Goal: Information Seeking & Learning: Learn about a topic

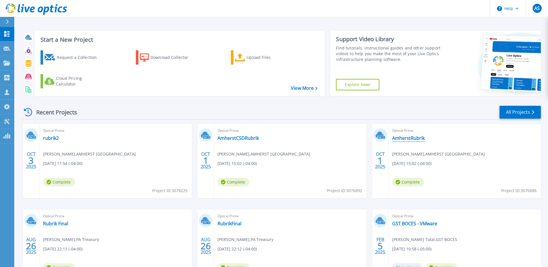
click at [411, 136] on link "AmherstRubrik" at bounding box center [408, 138] width 33 height 6
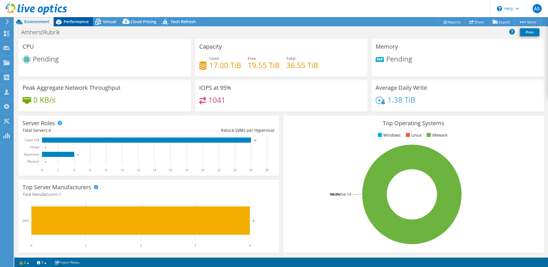
click at [78, 23] on span "Performance" at bounding box center [76, 21] width 25 height 5
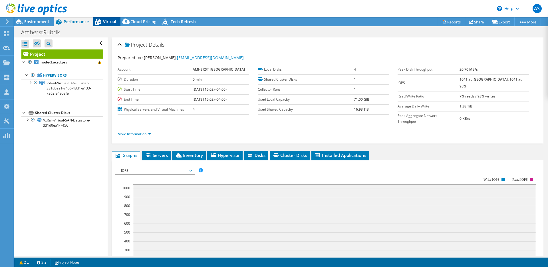
click at [110, 22] on span "Virtual" at bounding box center [109, 21] width 13 height 5
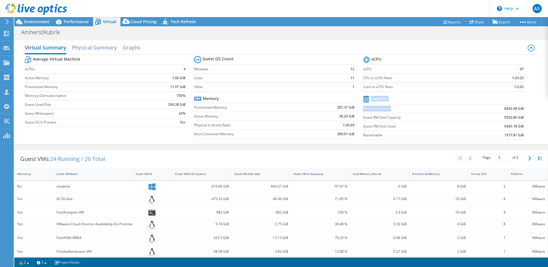
drag, startPoint x: 503, startPoint y: 109, endPoint x: 537, endPoint y: 108, distance: 34.0
click at [537, 108] on div "Virtual Summary Physical Summary Graphs Average Virtual Machine vCPUs 4 Active …" at bounding box center [281, 92] width 534 height 104
click at [77, 22] on span "Performance" at bounding box center [76, 21] width 25 height 5
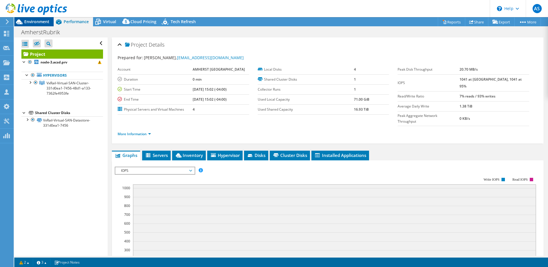
click at [27, 21] on span "Environment" at bounding box center [36, 21] width 25 height 5
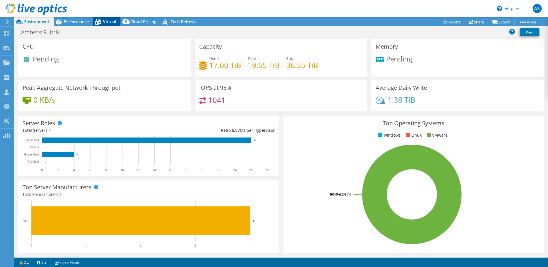
click at [111, 20] on span "Virtual" at bounding box center [109, 21] width 13 height 5
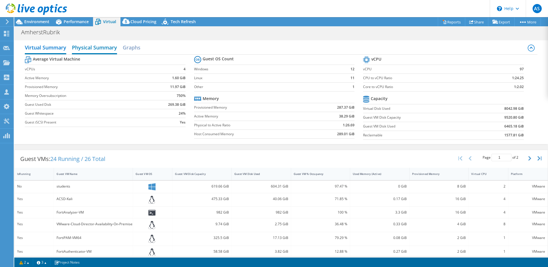
click at [105, 51] on h2 "Physical Summary" at bounding box center [94, 48] width 45 height 13
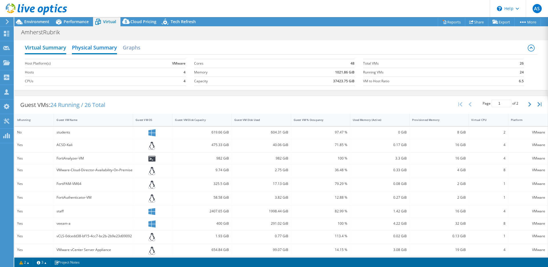
click at [42, 49] on h2 "Virtual Summary" at bounding box center [45, 48] width 41 height 13
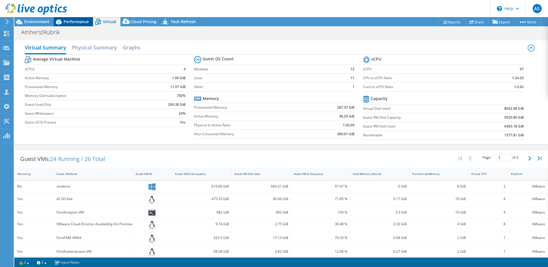
click at [79, 23] on span "Performance" at bounding box center [76, 21] width 25 height 5
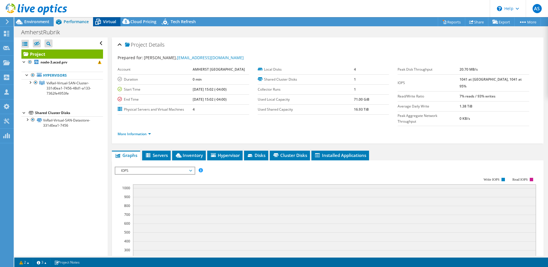
click at [101, 23] on icon at bounding box center [98, 22] width 10 height 10
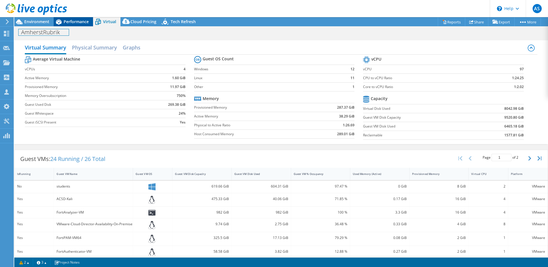
drag, startPoint x: 79, startPoint y: 25, endPoint x: 81, endPoint y: 22, distance: 3.4
click at [79, 24] on div "Project Actions Project Actions Reports Share Export vSAN ReadyNode Sizer" at bounding box center [281, 142] width 534 height 250
click at [45, 21] on span "Environment" at bounding box center [36, 21] width 25 height 5
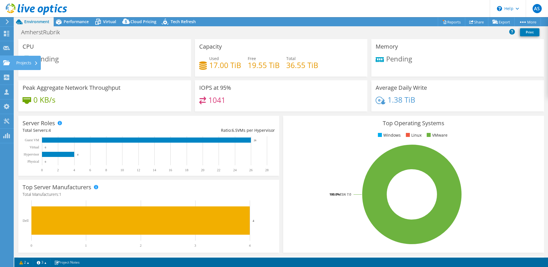
click at [7, 61] on icon at bounding box center [6, 62] width 7 height 5
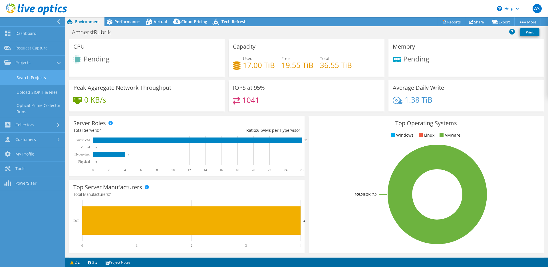
click at [39, 77] on link "Search Projects" at bounding box center [32, 77] width 65 height 15
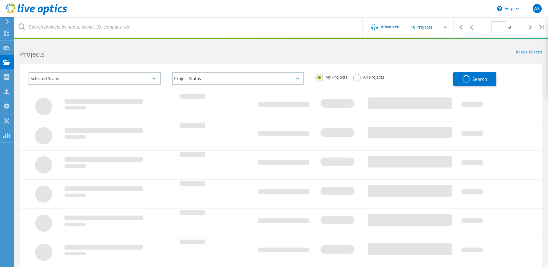
type input "1"
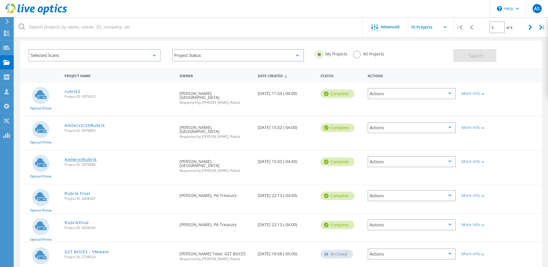
scroll to position [21, 0]
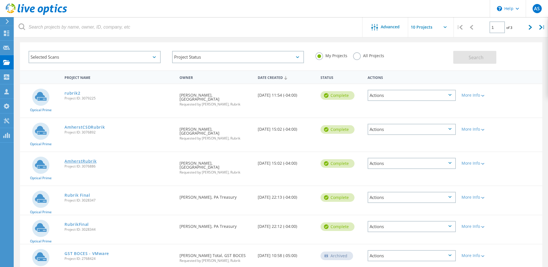
click at [76, 161] on link "AmherstRubrik" at bounding box center [81, 161] width 32 height 4
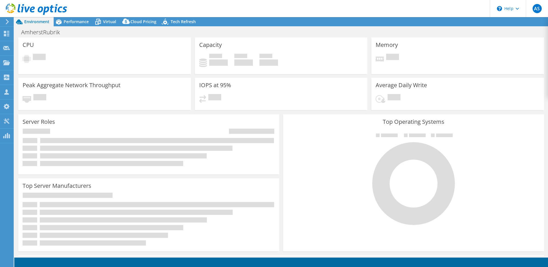
select select "USD"
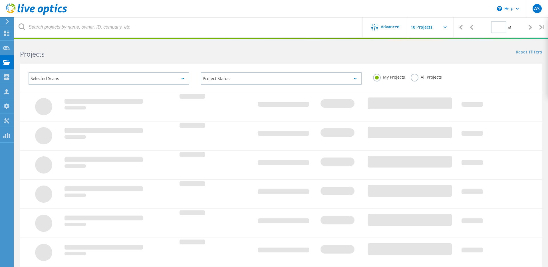
type input "1"
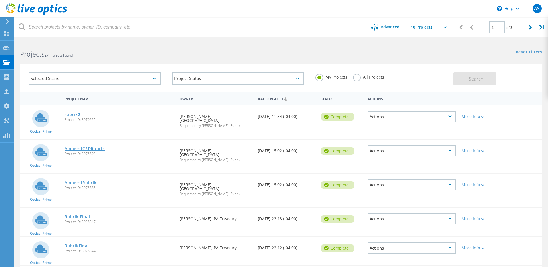
click at [93, 149] on link "AmherstCSDRubrik" at bounding box center [85, 148] width 40 height 4
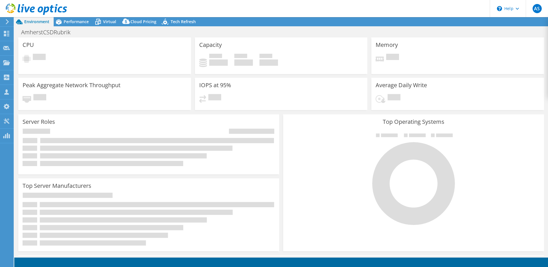
select select "USD"
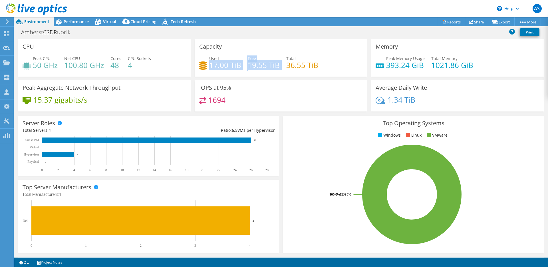
drag, startPoint x: 210, startPoint y: 66, endPoint x: 283, endPoint y: 71, distance: 74.1
click at [283, 71] on div "Used 17.00 TiB Free 19.55 TiB Total 36.55 TiB" at bounding box center [281, 64] width 164 height 19
click at [217, 85] on h3 "IOPS at 95%" at bounding box center [215, 87] width 32 height 6
click at [105, 22] on span "Virtual" at bounding box center [109, 21] width 13 height 5
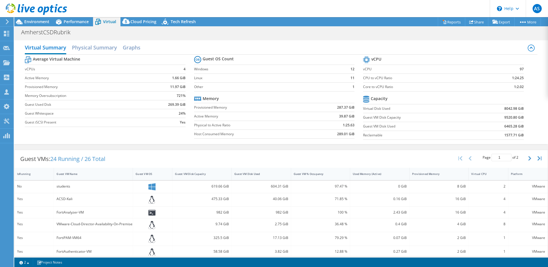
click at [496, 118] on td "9520.80 GiB" at bounding box center [498, 117] width 52 height 9
drag, startPoint x: 502, startPoint y: 126, endPoint x: 548, endPoint y: 128, distance: 45.7
click at [548, 128] on div "Virtual Summary Physical Summary Graphs Average Virtual Machine vCPUs 4 Active …" at bounding box center [281, 92] width 534 height 104
click at [534, 123] on div "Average Virtual Machine vCPUs 4 Active Memory 1.66 GiB Provisioned Memory 11.97…" at bounding box center [281, 99] width 512 height 88
click at [80, 50] on h2 "Physical Summary" at bounding box center [94, 48] width 45 height 13
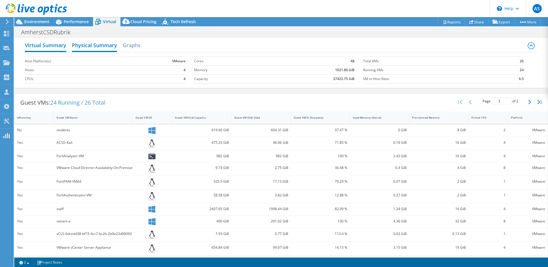
click at [52, 47] on h2 "Virtual Summary" at bounding box center [45, 45] width 41 height 13
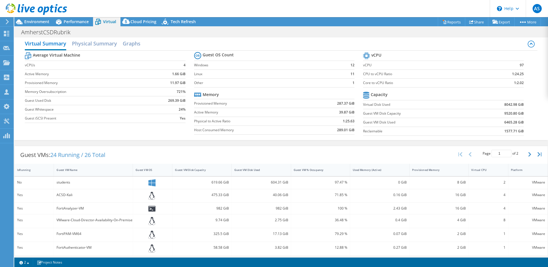
scroll to position [5, 0]
click at [46, 23] on span "Environment" at bounding box center [36, 21] width 25 height 5
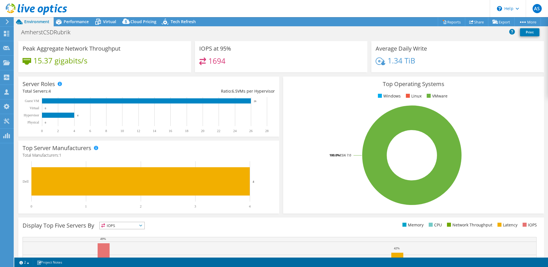
scroll to position [0, 0]
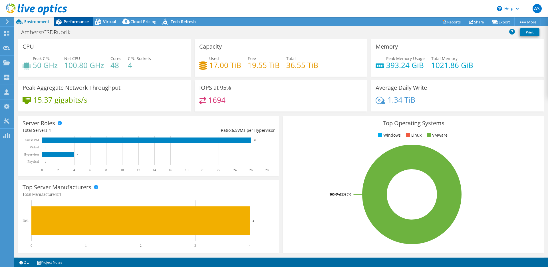
click at [72, 21] on span "Performance" at bounding box center [76, 21] width 25 height 5
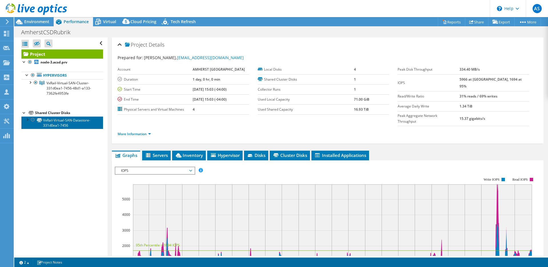
click at [75, 123] on link "VxRail-Virtual-SAN-Datastore-331d0ea1-7456" at bounding box center [62, 122] width 82 height 13
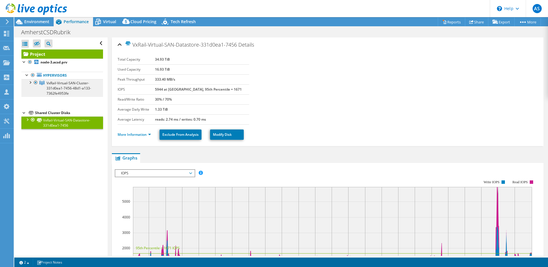
click at [67, 90] on span "VxRail-Virtual-SAN-Cluster-331d0ea1-7456-48d1-a133-7362fe4953fe" at bounding box center [69, 88] width 45 height 15
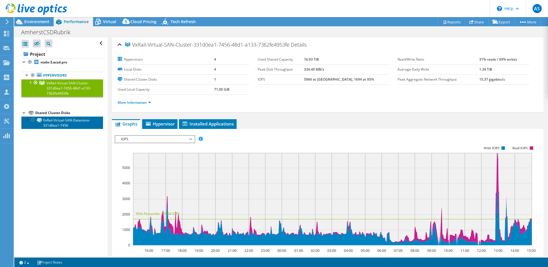
click at [73, 125] on link "VxRail-Virtual-SAN-Datastore-331d0ea1-7456" at bounding box center [62, 122] width 82 height 13
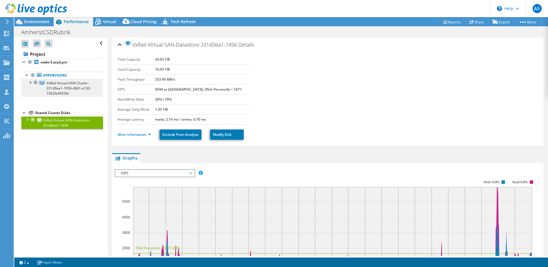
click at [69, 86] on span "VxRail-Virtual-SAN-Cluster-331d0ea1-7456-48d1-a133-7362fe4953fe" at bounding box center [69, 88] width 45 height 15
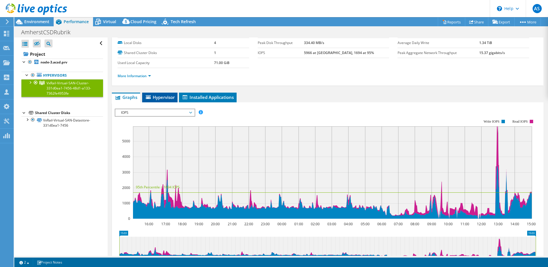
click at [155, 100] on li "Hypervisor" at bounding box center [159, 97] width 35 height 10
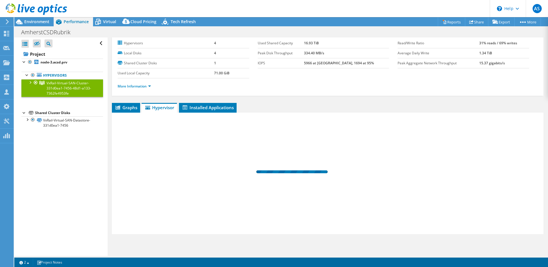
scroll to position [16, 0]
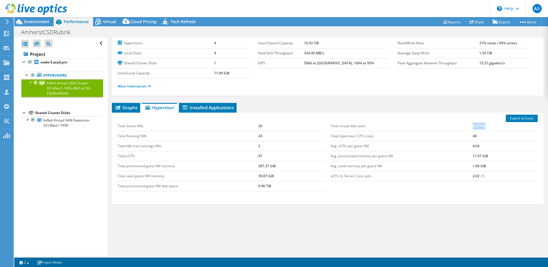
click at [502, 128] on tr "Total virtual disk used 8.57 TiB" at bounding box center [434, 126] width 207 height 10
click at [125, 106] on span "Graphs" at bounding box center [126, 107] width 23 height 6
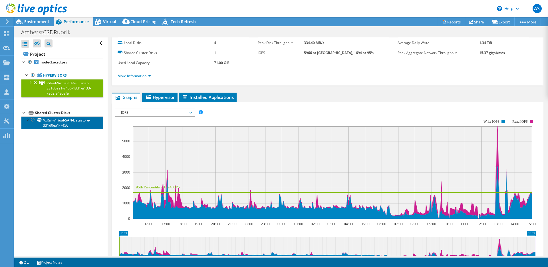
click at [65, 123] on link "VxRail-Virtual-SAN-Datastore-331d0ea1-7456" at bounding box center [62, 122] width 82 height 13
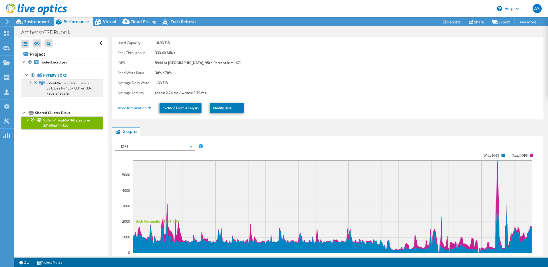
click at [69, 85] on span "VxRail-Virtual-SAN-Cluster-331d0ea1-7456-48d1-a133-7362fe4953fe" at bounding box center [69, 88] width 45 height 15
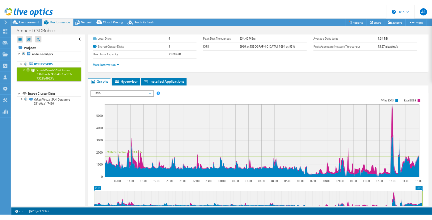
scroll to position [0, 0]
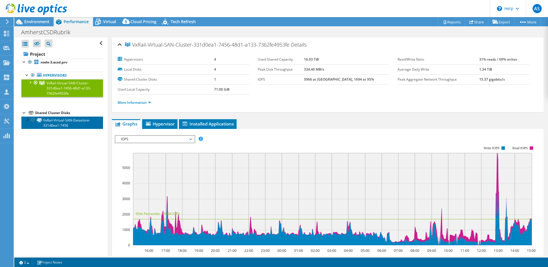
click at [51, 124] on link "VxRail-Virtual-SAN-Datastore-331d0ea1-7456" at bounding box center [62, 122] width 82 height 13
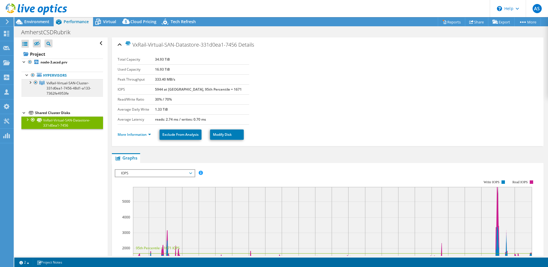
click at [62, 86] on span "VxRail-Virtual-SAN-Cluster-331d0ea1-7456-48d1-a133-7362fe4953fe" at bounding box center [69, 88] width 45 height 15
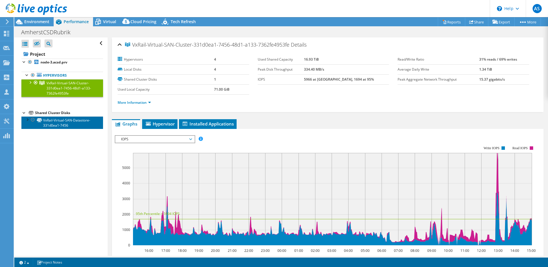
click at [58, 127] on link "VxRail-Virtual-SAN-Datastore-331d0ea1-7456" at bounding box center [62, 122] width 82 height 13
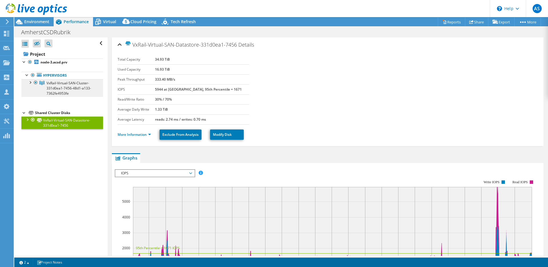
click at [63, 88] on span "VxRail-Virtual-SAN-Cluster-331d0ea1-7456-48d1-a133-7362fe4953fe" at bounding box center [69, 88] width 45 height 15
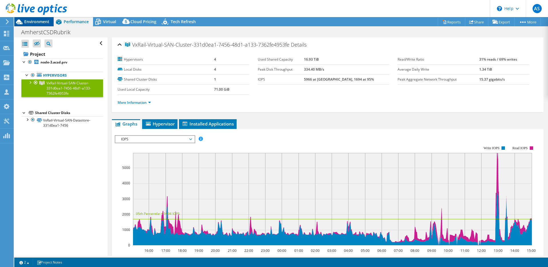
click at [35, 24] on span "Environment" at bounding box center [36, 21] width 25 height 5
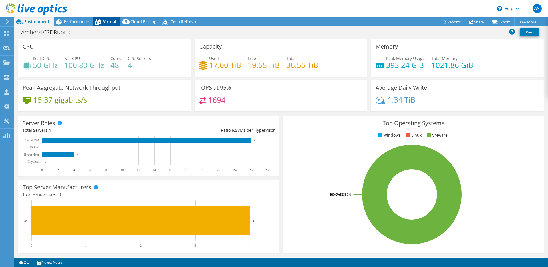
click at [105, 22] on span "Virtual" at bounding box center [109, 21] width 13 height 5
